Goal: Task Accomplishment & Management: Use online tool/utility

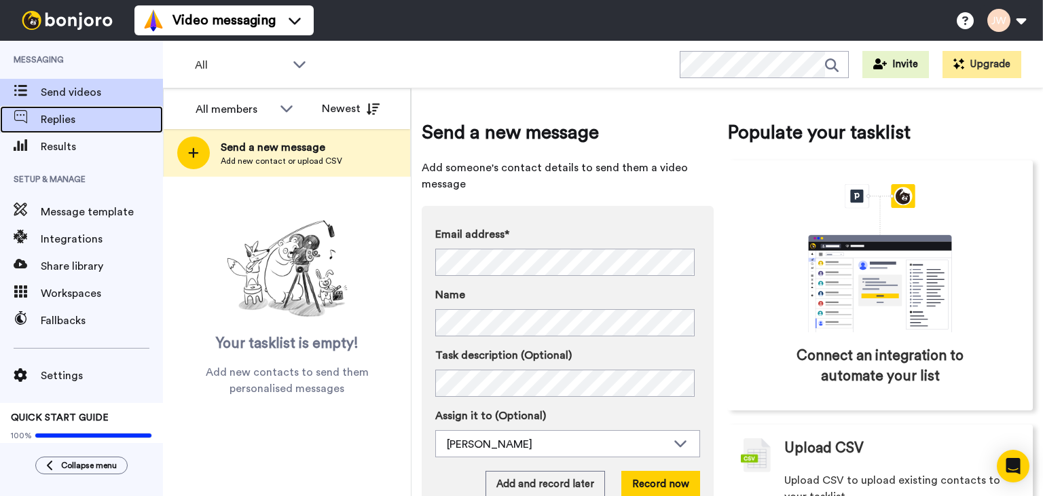
click at [55, 120] on span "Replies" at bounding box center [102, 119] width 122 height 16
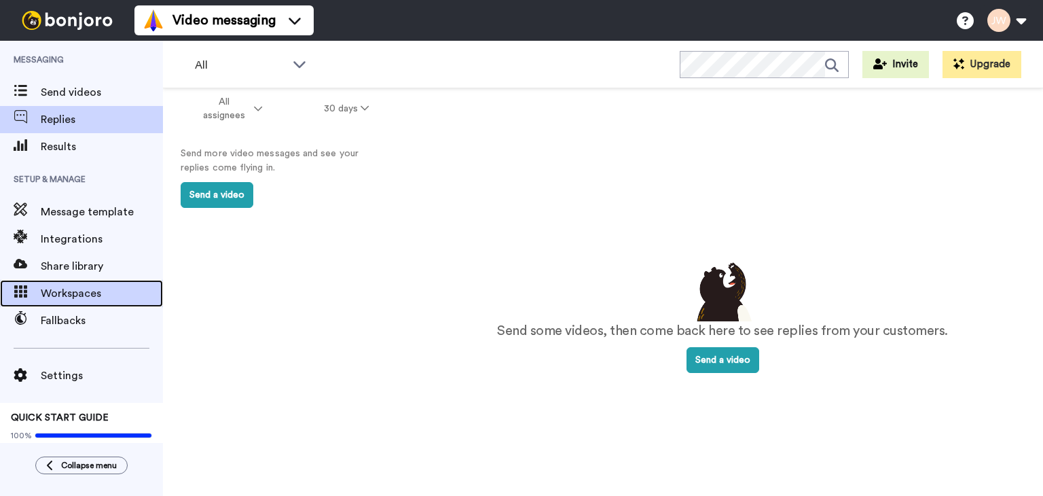
click at [81, 290] on span "Workspaces" at bounding box center [102, 293] width 122 height 16
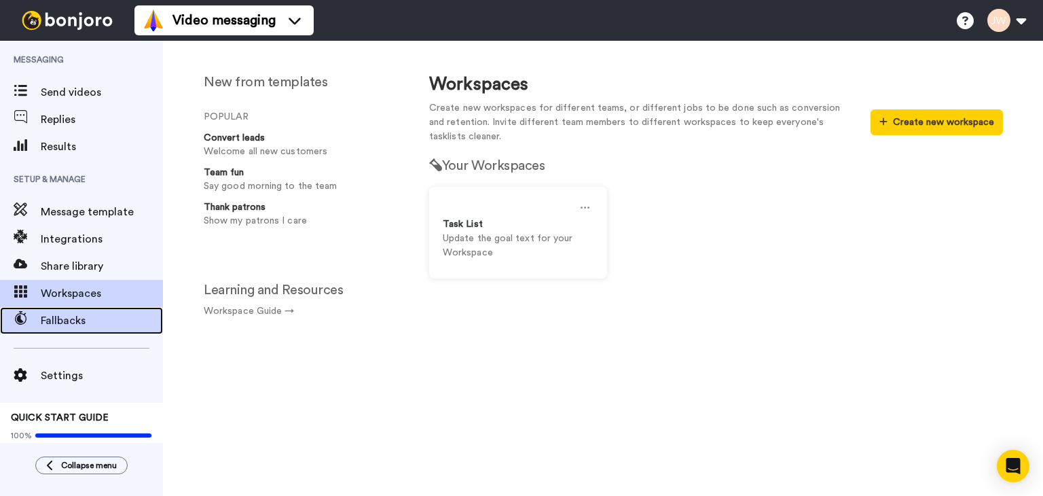
click at [81, 316] on span "Fallbacks" at bounding box center [102, 320] width 122 height 16
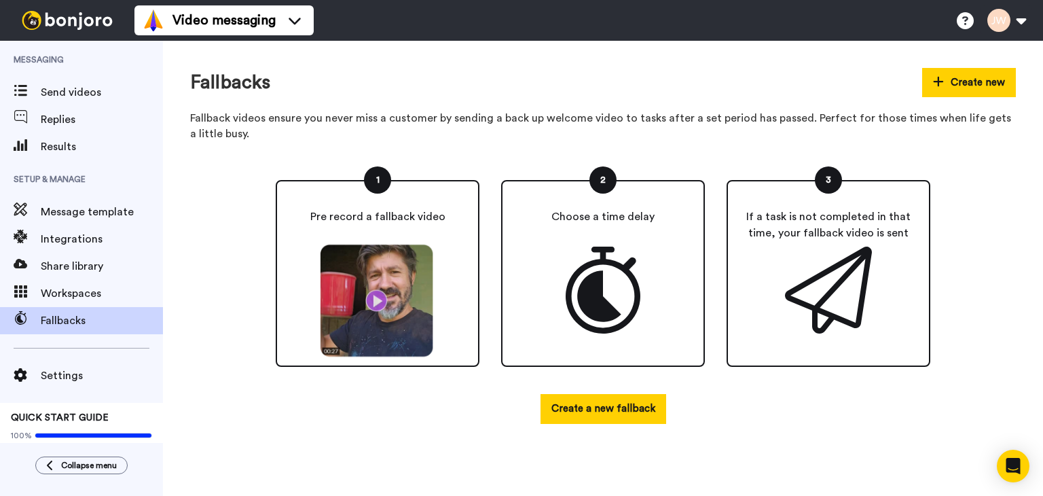
click at [377, 301] on img at bounding box center [378, 301] width 126 height 114
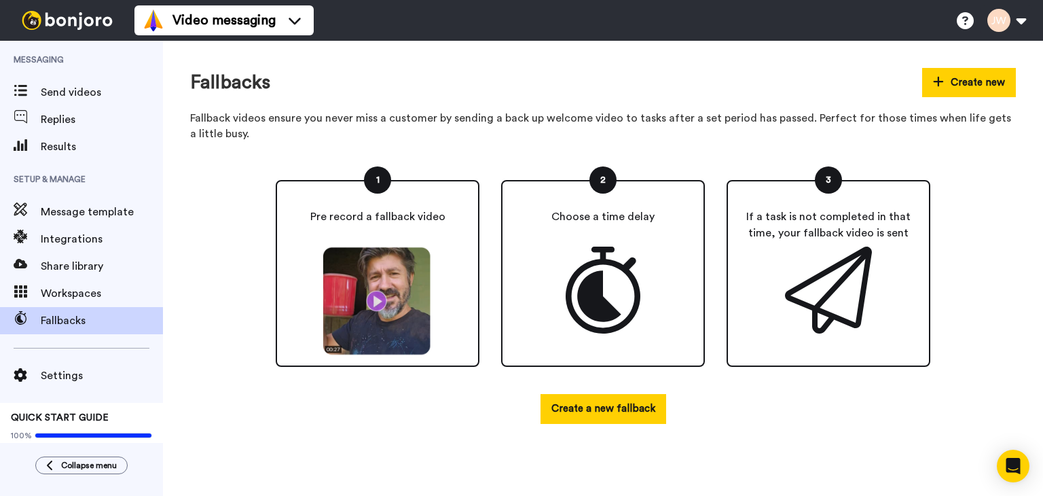
scroll to position [5, 0]
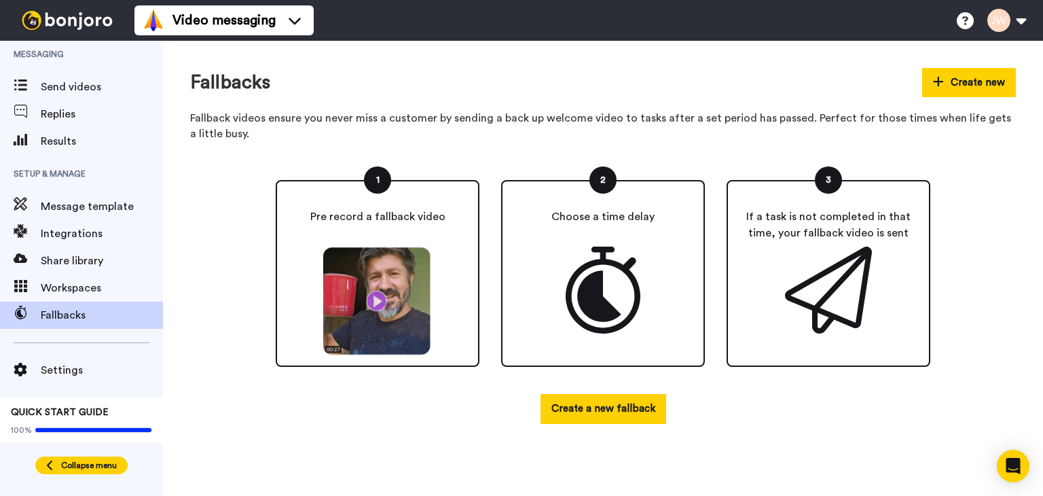
click at [82, 468] on span "Collapse menu" at bounding box center [89, 465] width 56 height 11
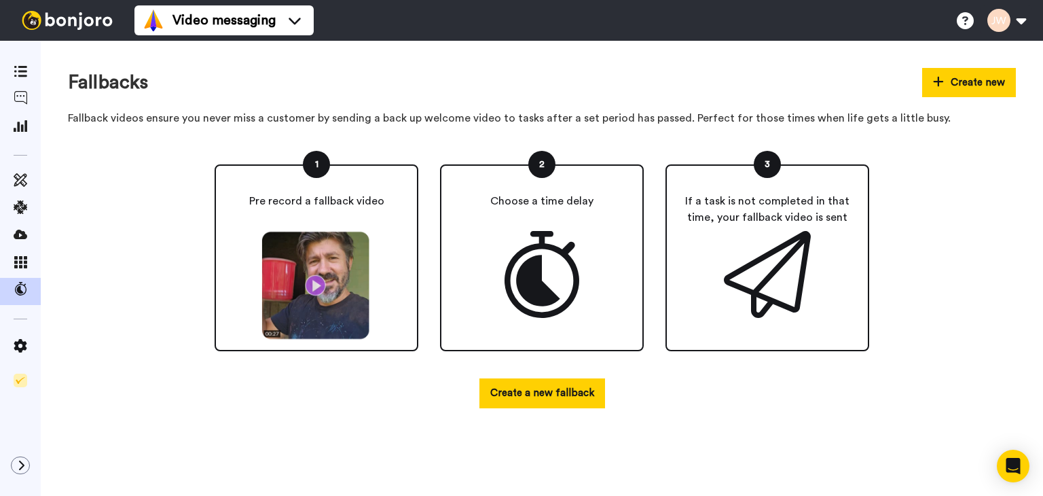
click at [84, 19] on img at bounding box center [67, 20] width 102 height 19
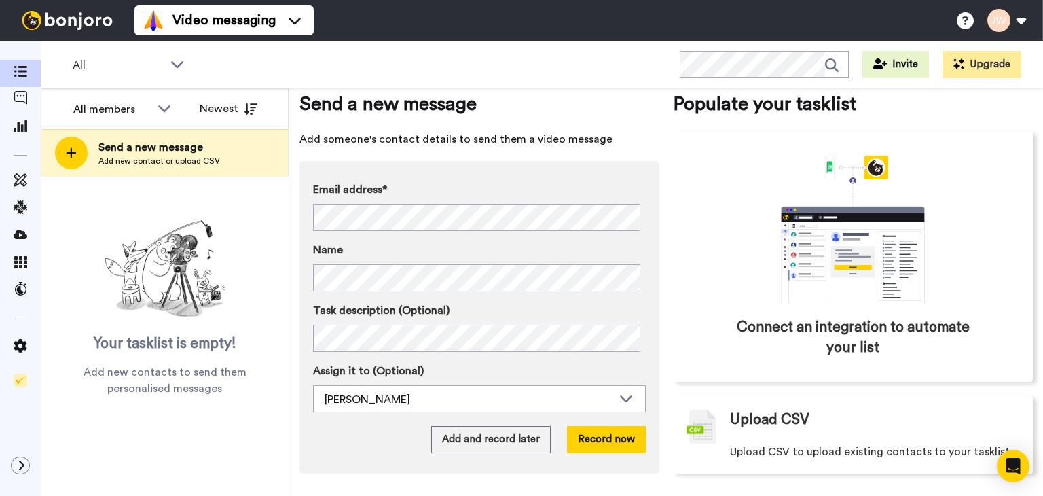
scroll to position [30, 0]
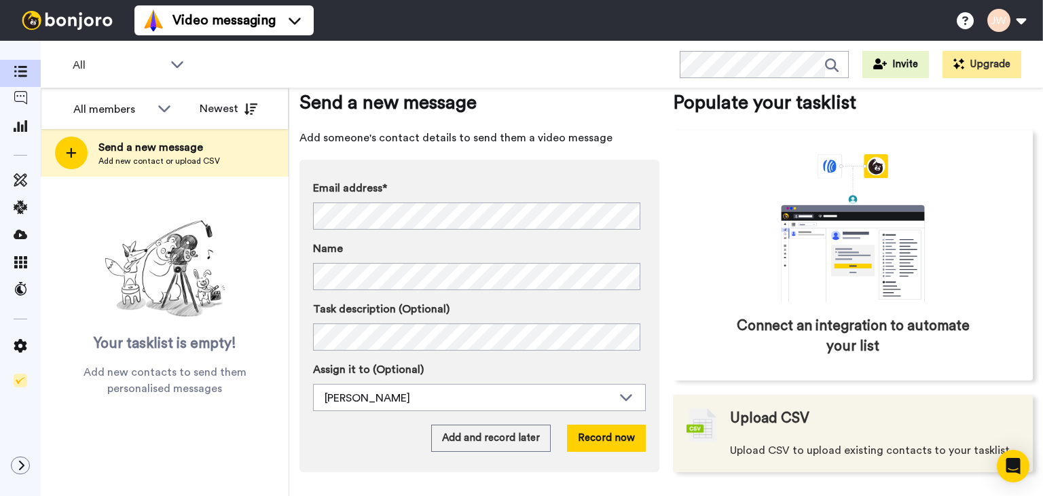
click at [746, 449] on span "Upload CSV to upload existing contacts to your tasklist" at bounding box center [870, 450] width 280 height 16
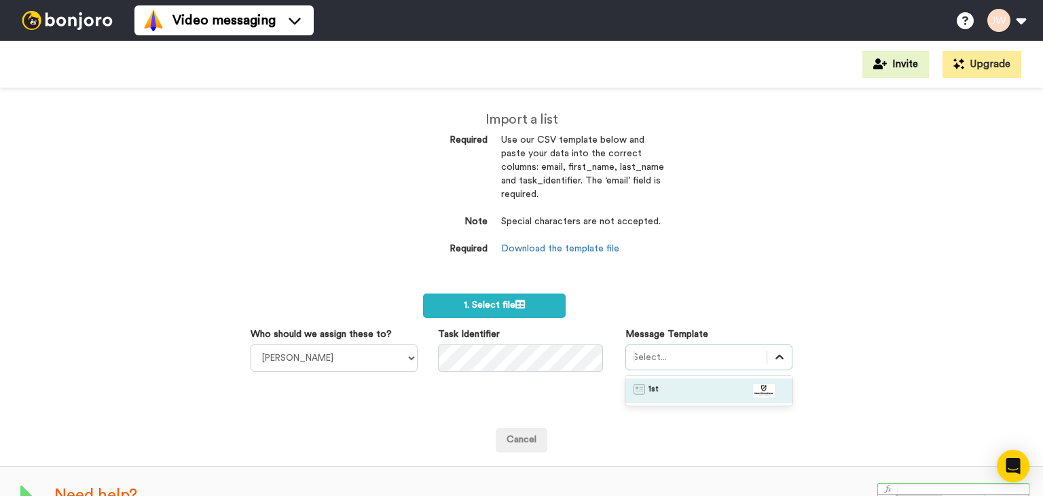
click at [776, 357] on icon at bounding box center [780, 357] width 14 height 14
click at [716, 276] on div "Import a list Required Use our CSV template below and paste your data into the …" at bounding box center [521, 291] width 1043 height 407
